Goal: Information Seeking & Learning: Find specific fact

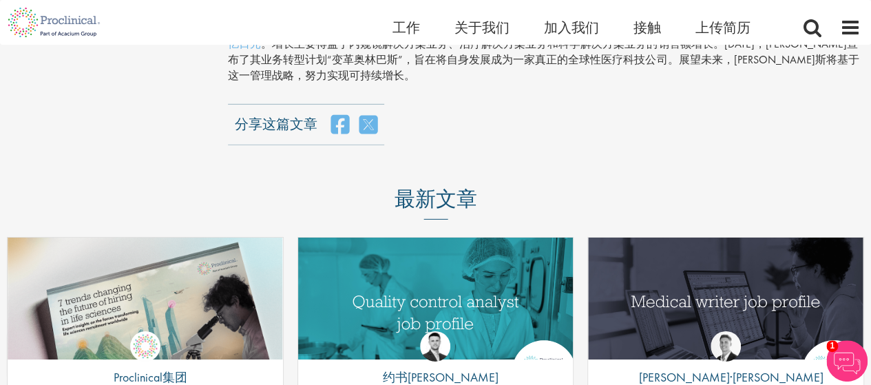
scroll to position [1859, 0]
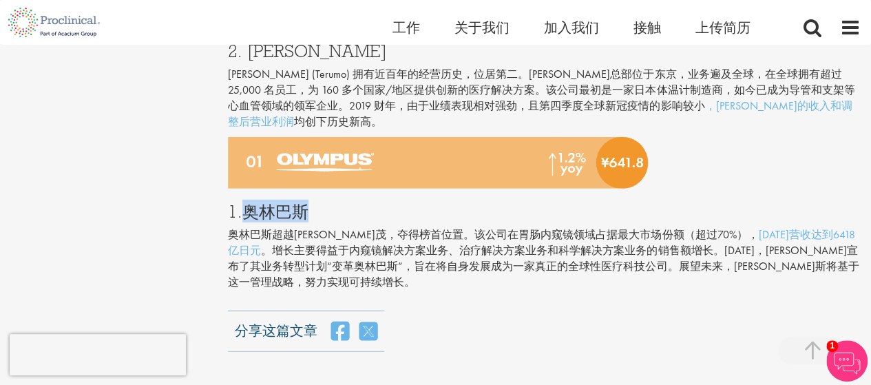
drag, startPoint x: 240, startPoint y: 247, endPoint x: 344, endPoint y: 242, distance: 104.7
click at [344, 220] on h3 "1.奥林巴斯" at bounding box center [544, 211] width 633 height 18
copy font "[PERSON_NAME]斯"
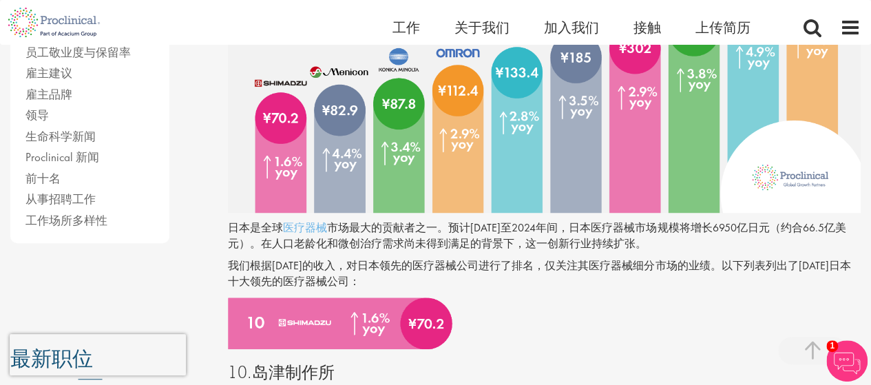
scroll to position [620, 0]
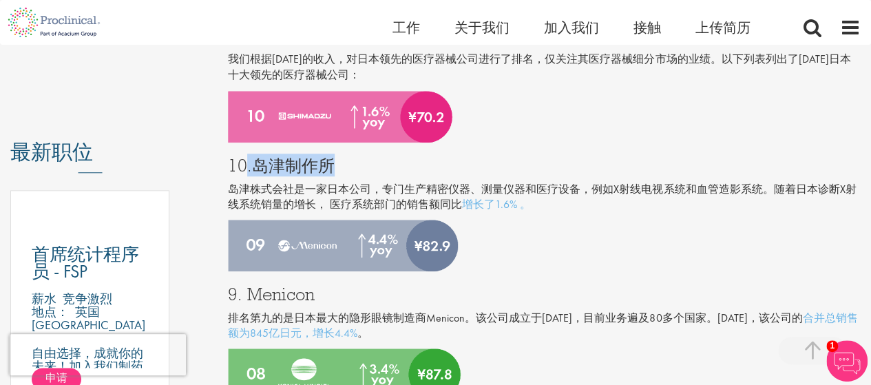
drag, startPoint x: 248, startPoint y: 199, endPoint x: 357, endPoint y: 199, distance: 109.4
click at [357, 174] on h3 "10.岛津制作所" at bounding box center [544, 165] width 633 height 18
copy font ".岛津制作所"
click at [385, 214] on div "10.岛津制作所 岛津株式会社是一家日本公司，专门生产精密仪器、测量仪器和医疗设备，例如X射线电视系统和血管造影系统。随着日本诊断X射线系统销量的增长， 医疗…" at bounding box center [544, 180] width 653 height 77
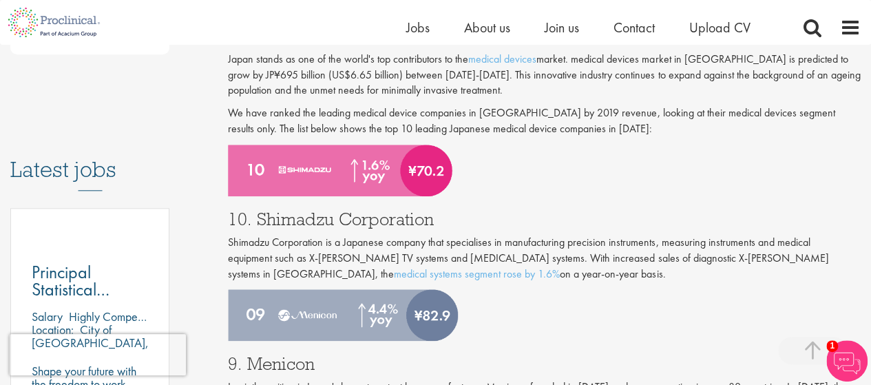
scroll to position [637, 0]
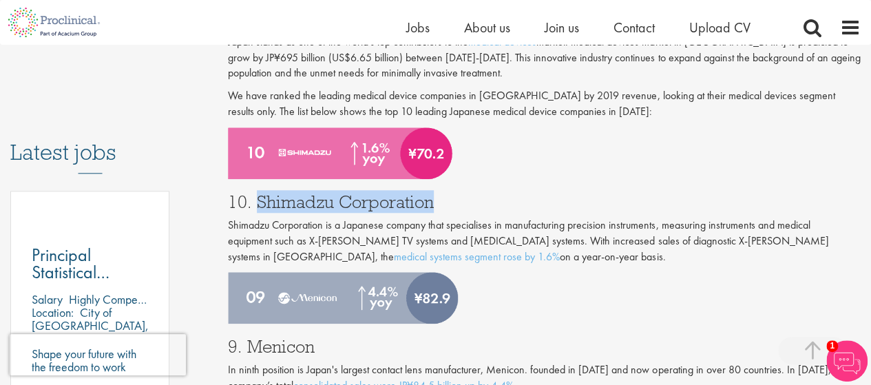
drag, startPoint x: 256, startPoint y: 198, endPoint x: 439, endPoint y: 200, distance: 183.1
click at [439, 200] on h3 "10. Shimadzu Corporation" at bounding box center [544, 202] width 633 height 18
copy h3 "Shimadzu Corporation"
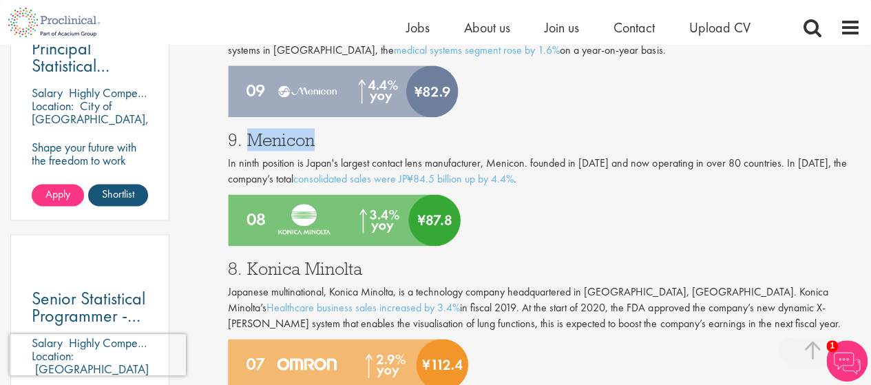
drag, startPoint x: 245, startPoint y: 137, endPoint x: 318, endPoint y: 134, distance: 73.0
click at [318, 134] on h3 "9. Menicon" at bounding box center [544, 140] width 633 height 18
copy h3 "Menicon"
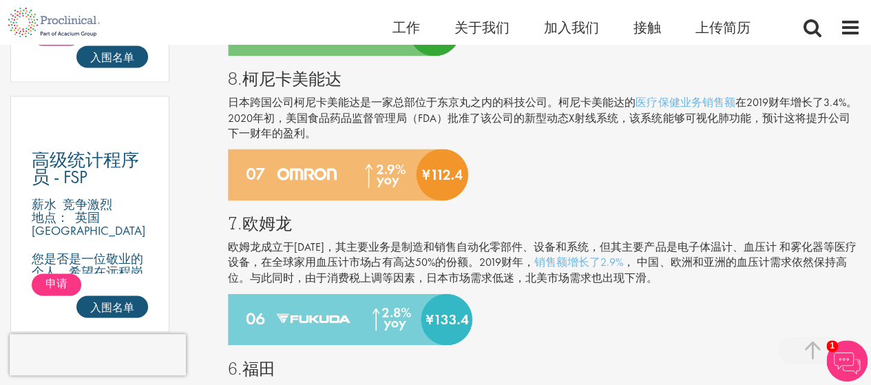
scroll to position [826, 0]
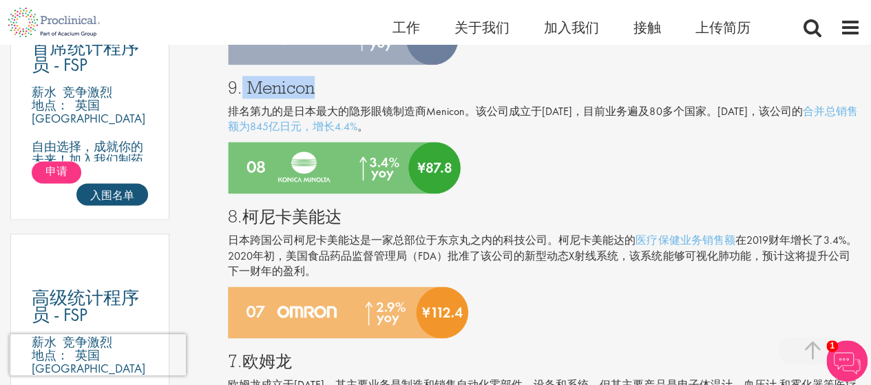
drag, startPoint x: 241, startPoint y: 125, endPoint x: 317, endPoint y: 122, distance: 75.8
click at [317, 96] on h3 "9. Menicon" at bounding box center [544, 87] width 633 height 18
copy font "Menicon"
